Goal: Obtain resource: Obtain resource

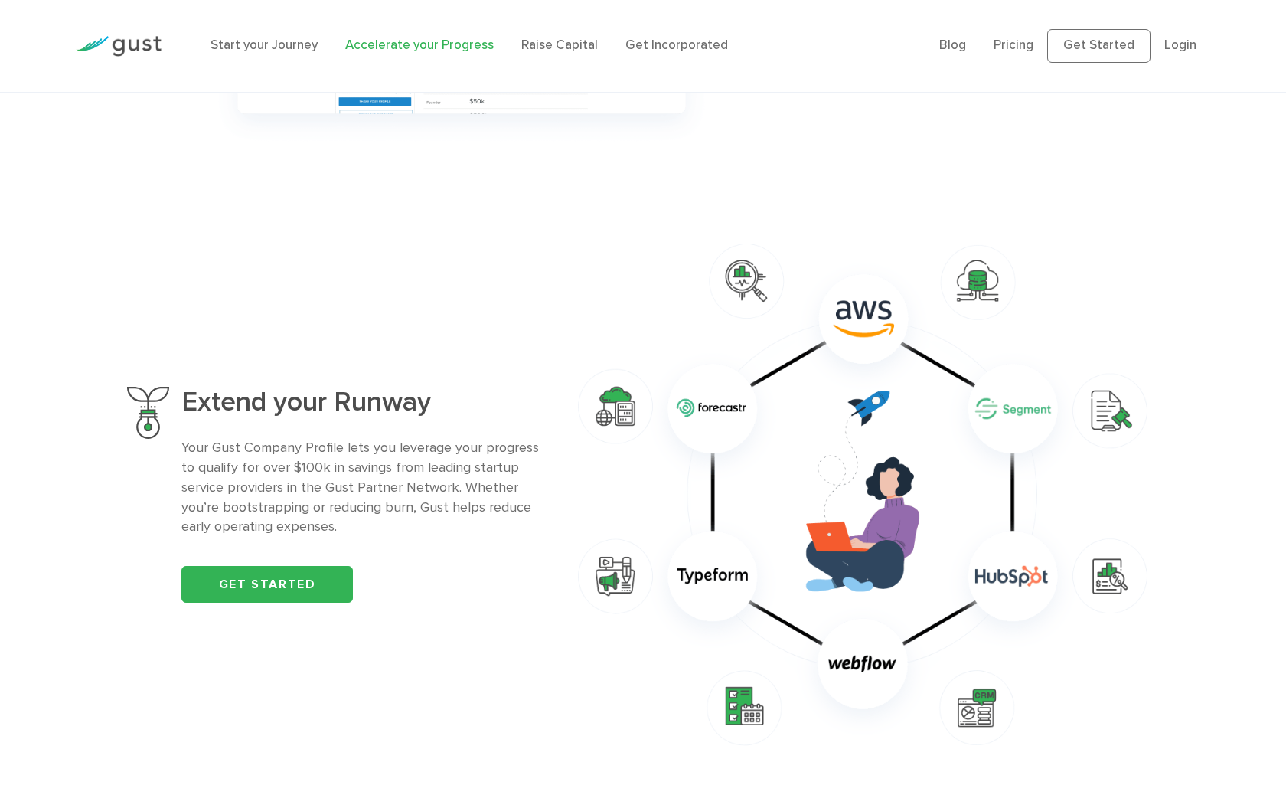
scroll to position [933, 0]
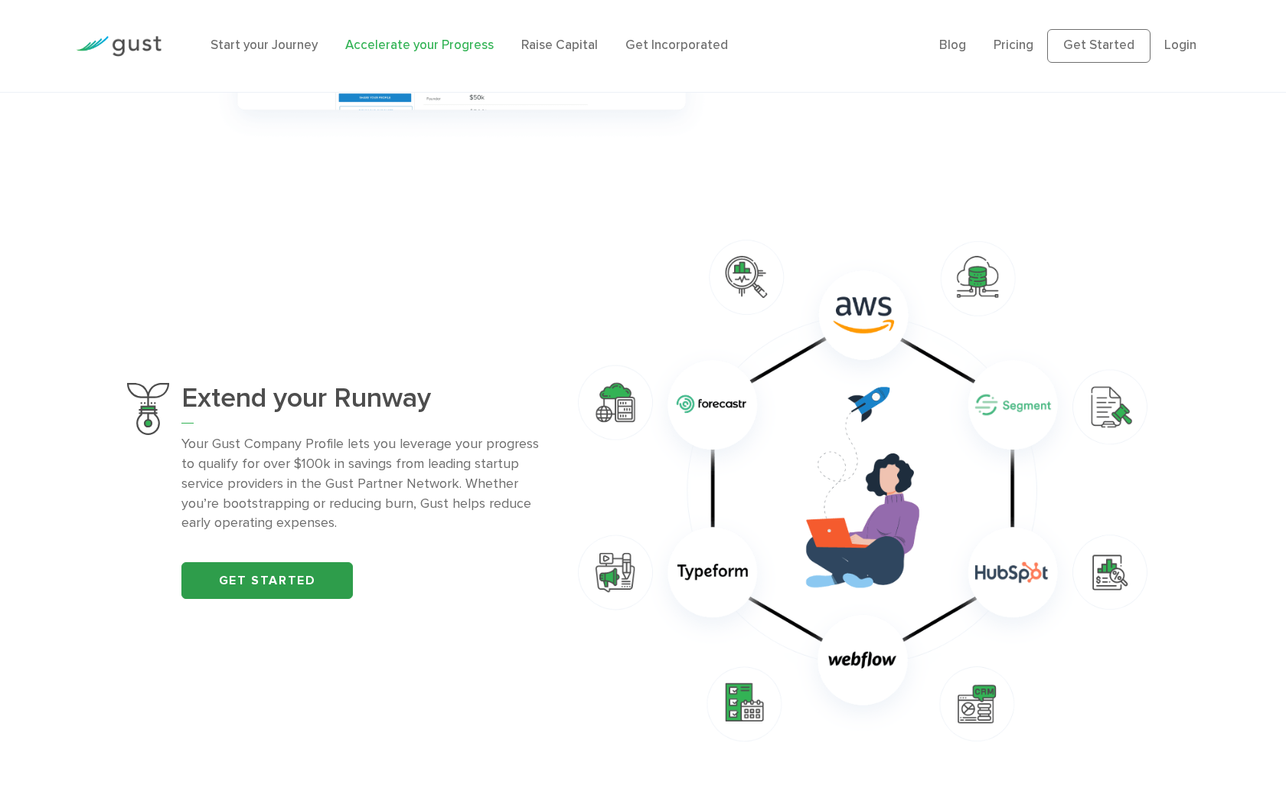
click at [324, 588] on link "Get started" at bounding box center [267, 580] width 172 height 37
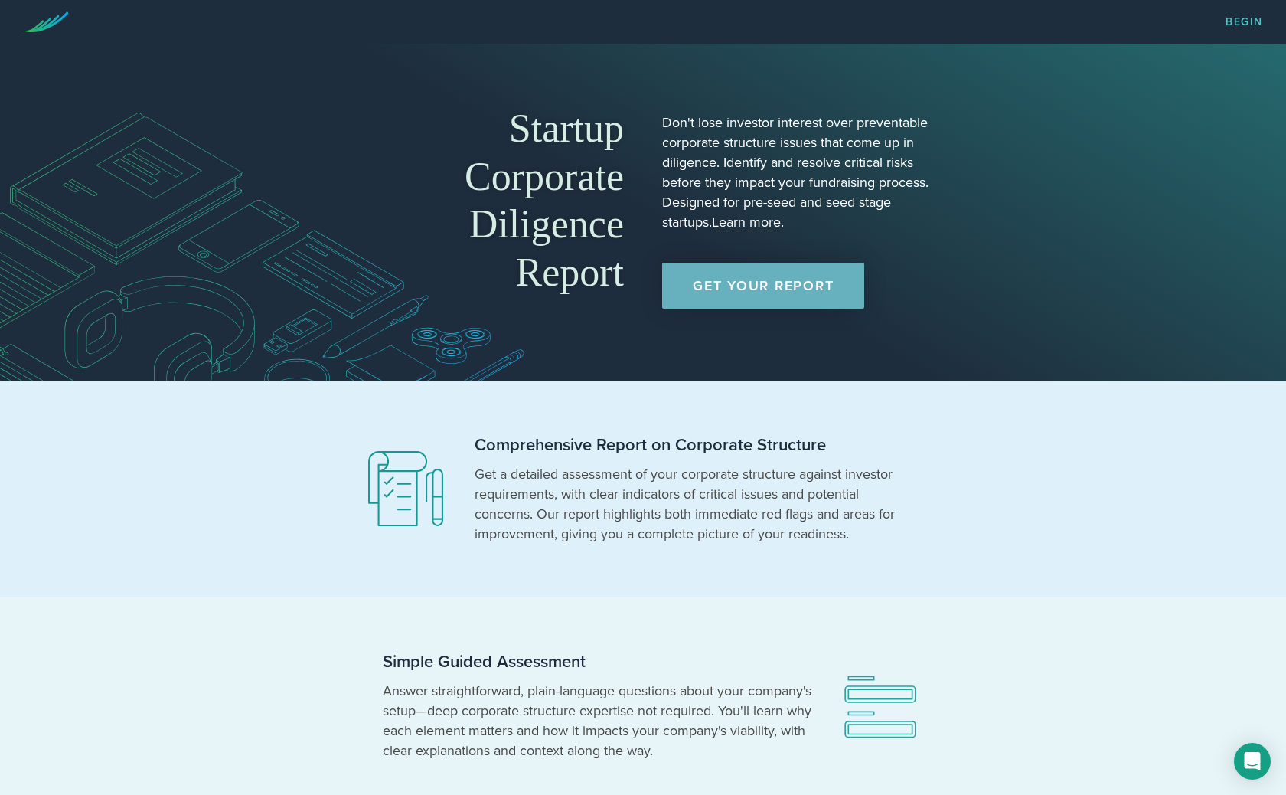
click at [724, 292] on link "Get Your Report" at bounding box center [763, 286] width 202 height 46
